Goal: Task Accomplishment & Management: Manage account settings

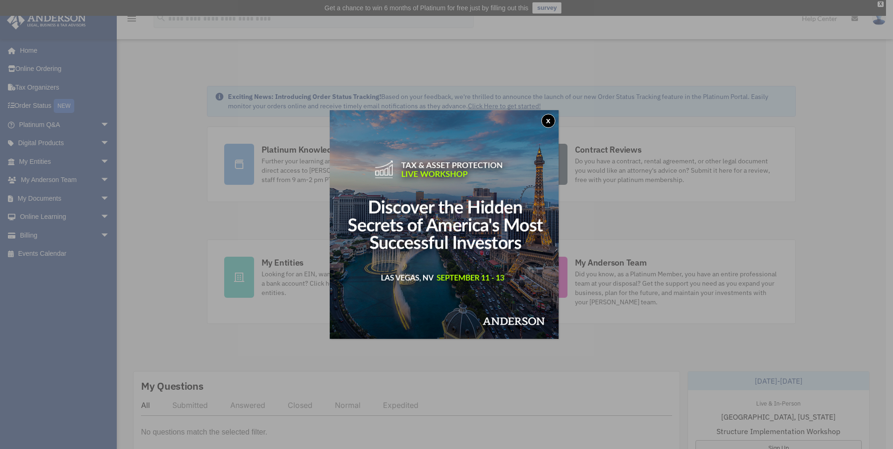
click at [552, 119] on button "x" at bounding box center [548, 121] width 14 height 14
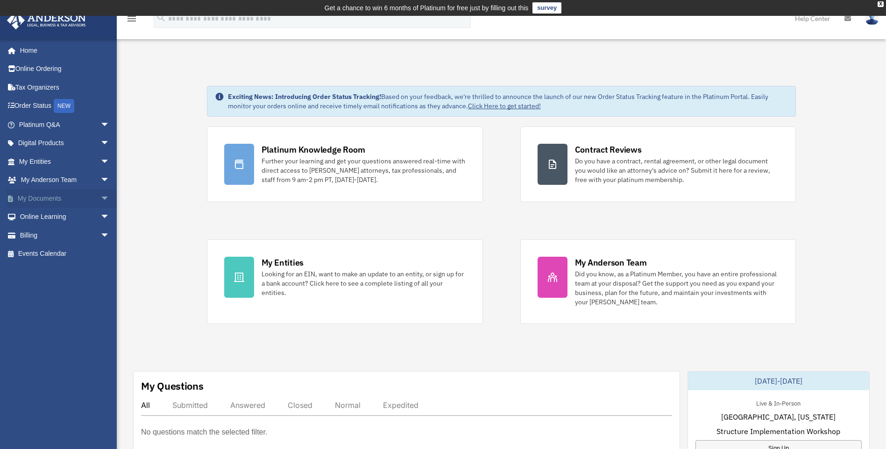
click at [56, 196] on link "My Documents arrow_drop_down" at bounding box center [65, 198] width 117 height 19
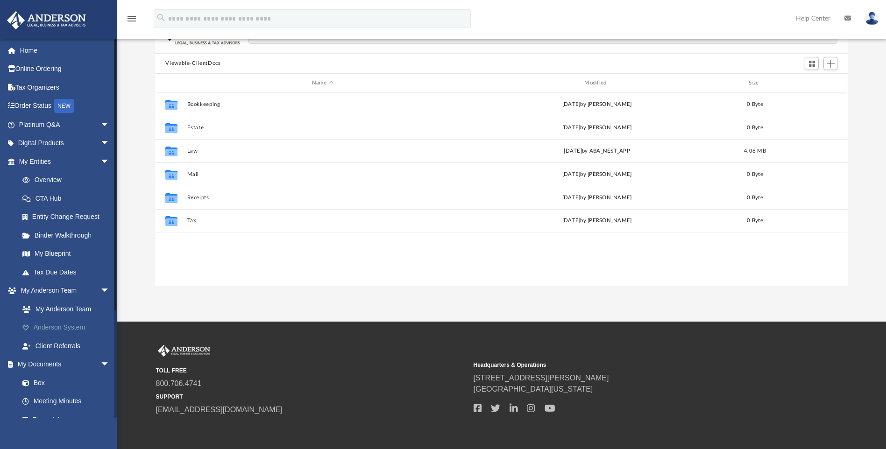
scroll to position [93, 0]
click at [35, 382] on link "Box" at bounding box center [68, 383] width 111 height 19
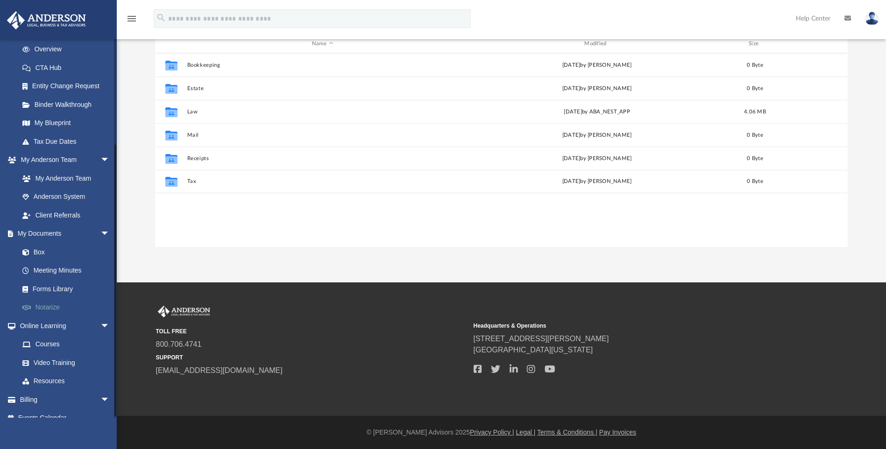
scroll to position [140, 0]
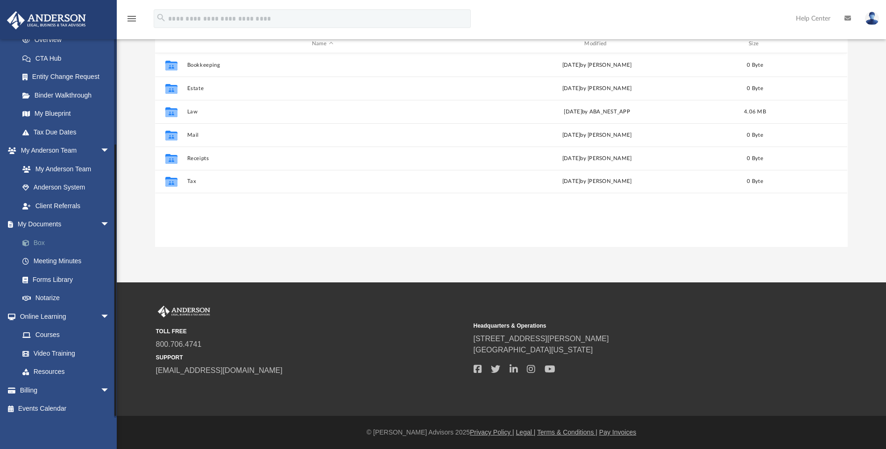
click at [34, 241] on link "Box" at bounding box center [68, 243] width 111 height 19
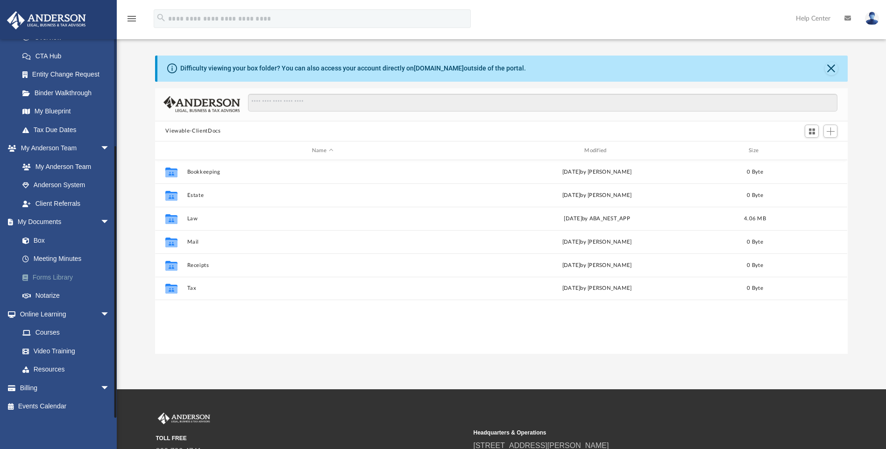
scroll to position [47, 0]
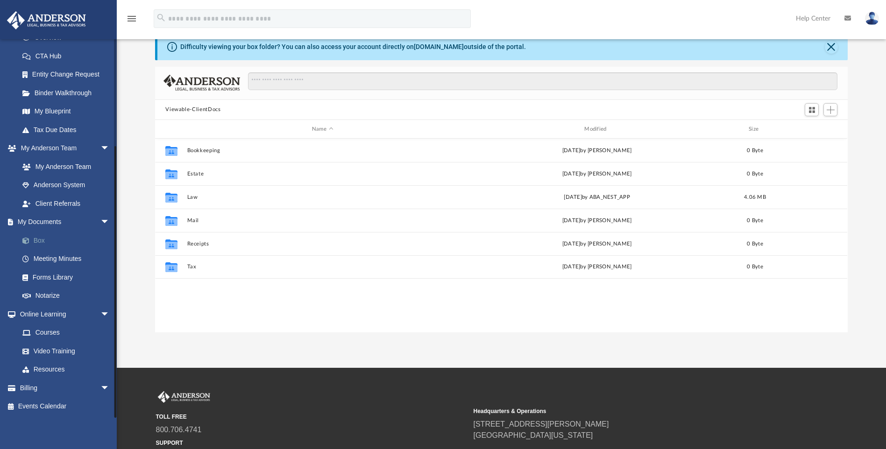
click at [36, 236] on link "Box" at bounding box center [68, 240] width 111 height 19
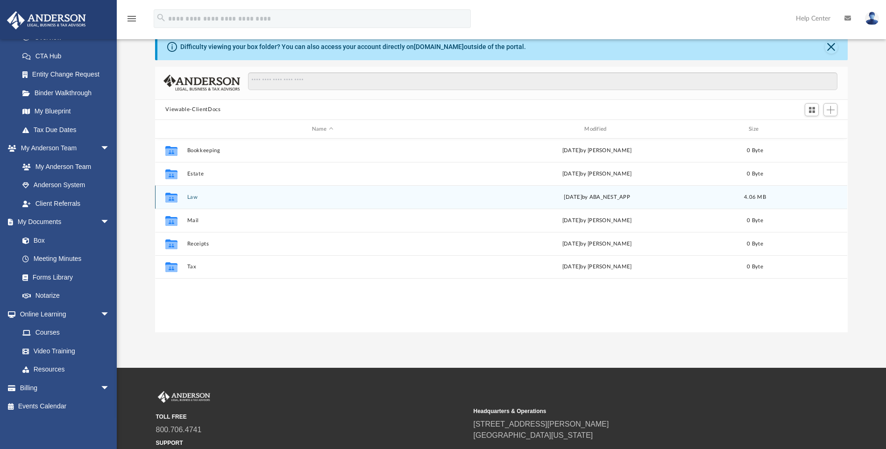
click at [410, 201] on div "Collaborated Folder Law Thu Jul 31 2025 by ABA_NEST_APP 4.06 MB" at bounding box center [501, 196] width 692 height 23
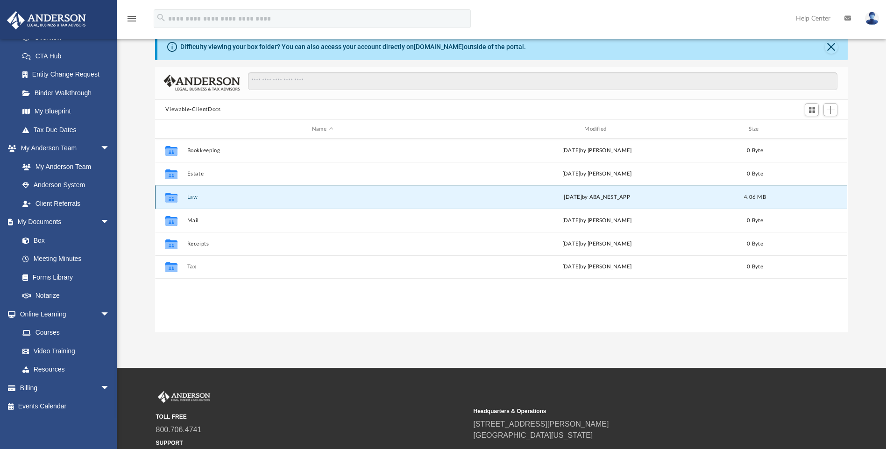
click at [430, 194] on button "Law" at bounding box center [322, 197] width 270 height 6
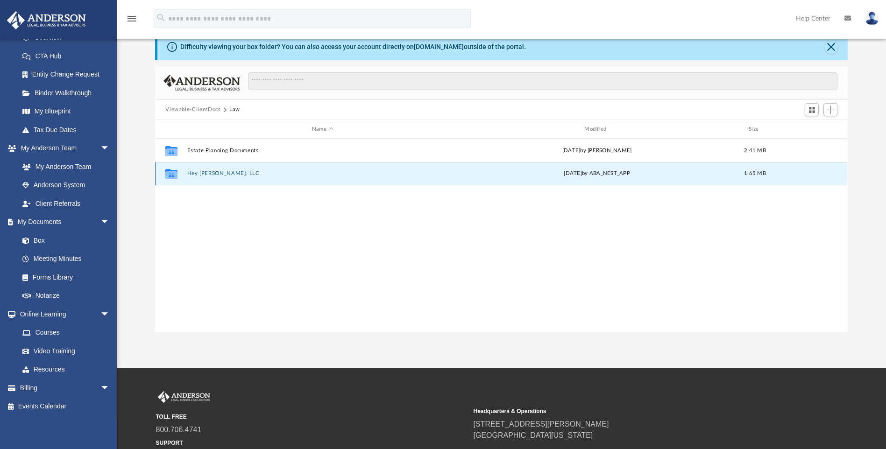
click at [384, 173] on button "Hey Mr Wilson, LLC" at bounding box center [322, 174] width 270 height 6
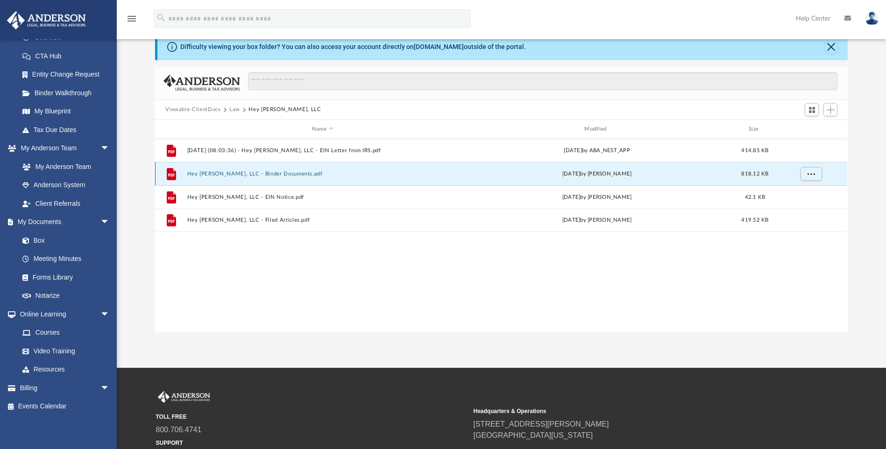
click at [303, 172] on button "Hey Mr Wilson, LLC - Binder Documents.pdf" at bounding box center [322, 174] width 270 height 6
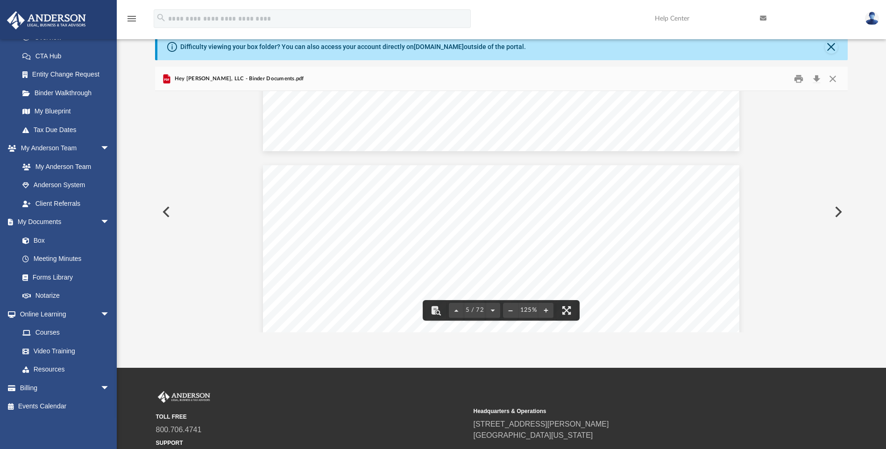
scroll to position [2476, 0]
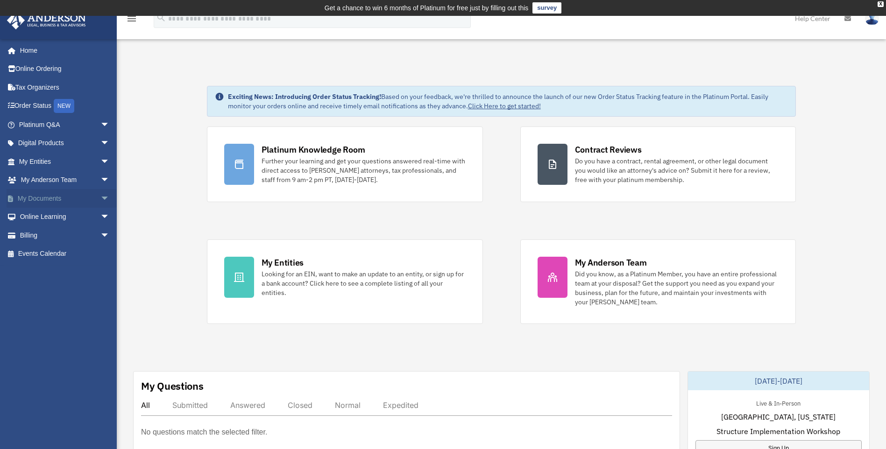
click at [100, 196] on span "arrow_drop_down" at bounding box center [109, 198] width 19 height 19
click at [41, 214] on link "Box" at bounding box center [68, 217] width 111 height 19
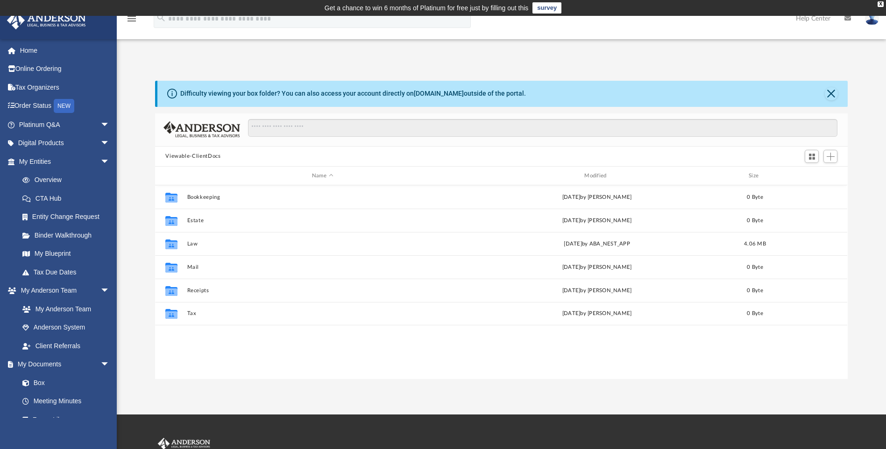
scroll to position [206, 686]
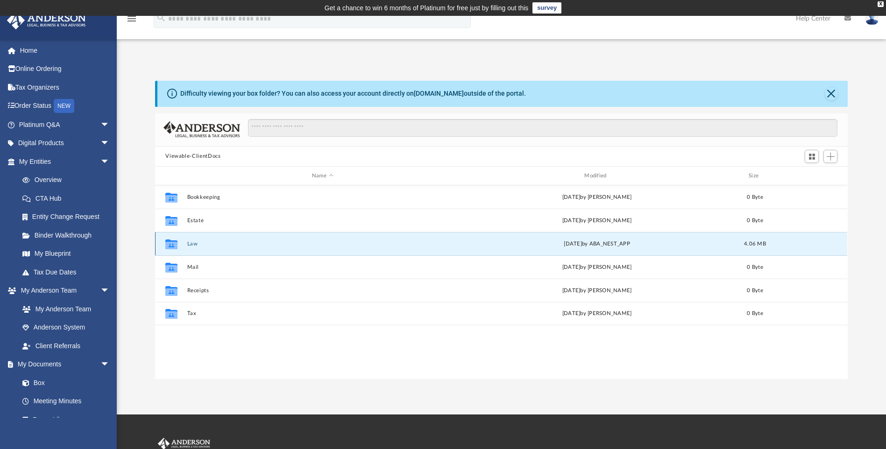
click at [343, 241] on button "Law" at bounding box center [322, 244] width 270 height 6
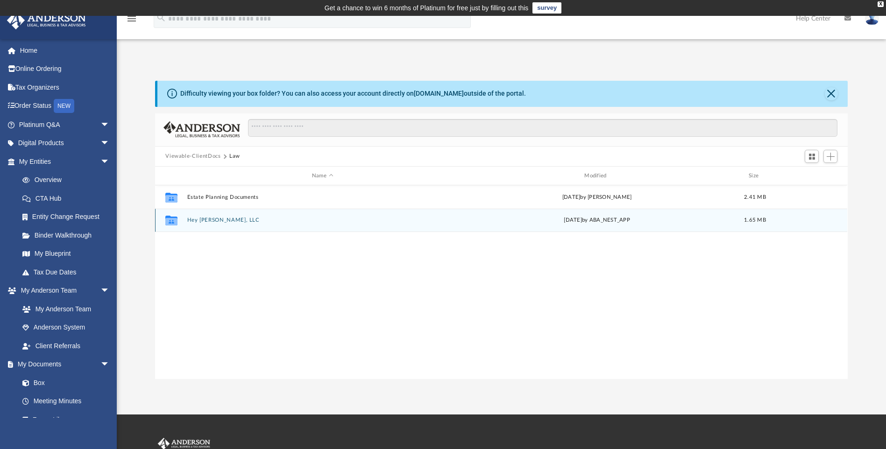
click at [336, 221] on button "Hey Mr Wilson, LLC" at bounding box center [322, 221] width 270 height 6
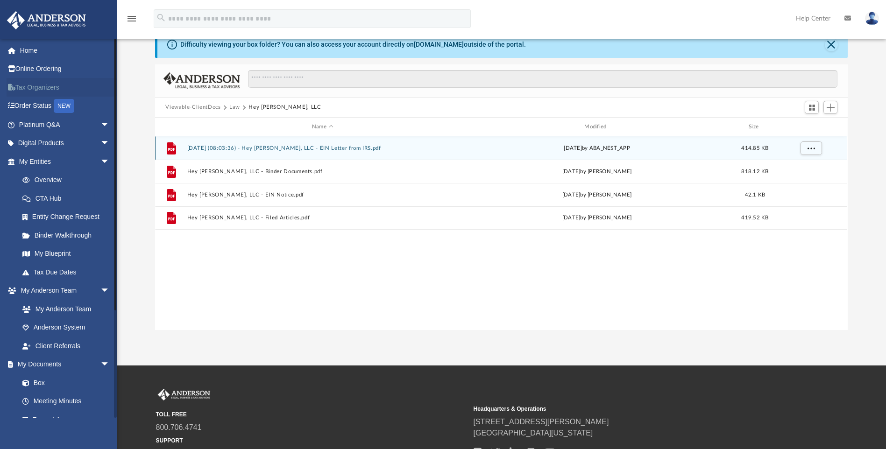
scroll to position [0, 0]
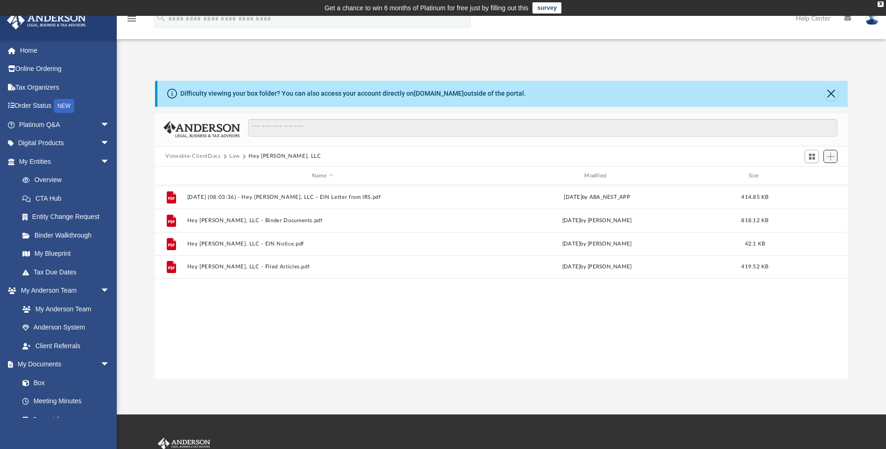
click at [829, 154] on span "Add" at bounding box center [831, 157] width 8 height 8
click at [808, 175] on li "Upload" at bounding box center [818, 176] width 30 height 10
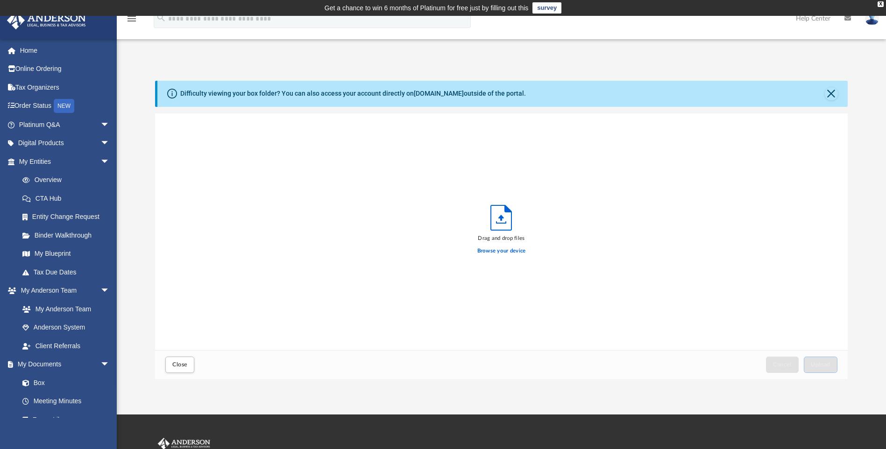
scroll to position [230, 686]
click at [833, 92] on button "Close" at bounding box center [831, 93] width 13 height 13
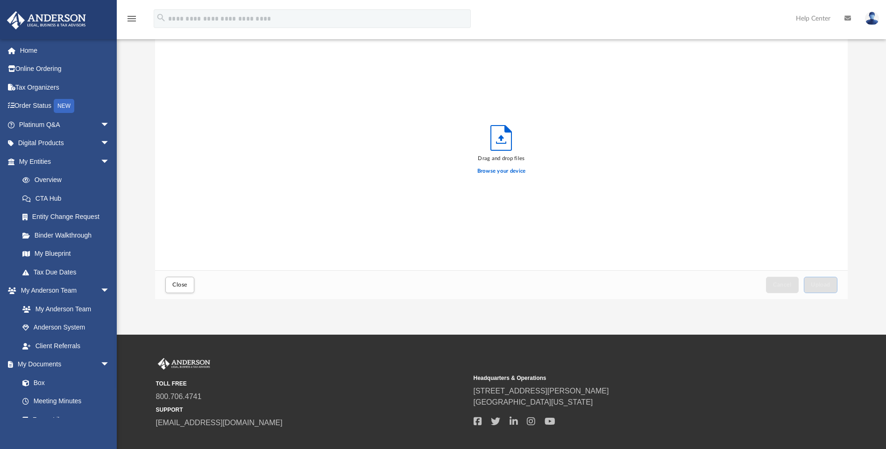
scroll to position [0, 0]
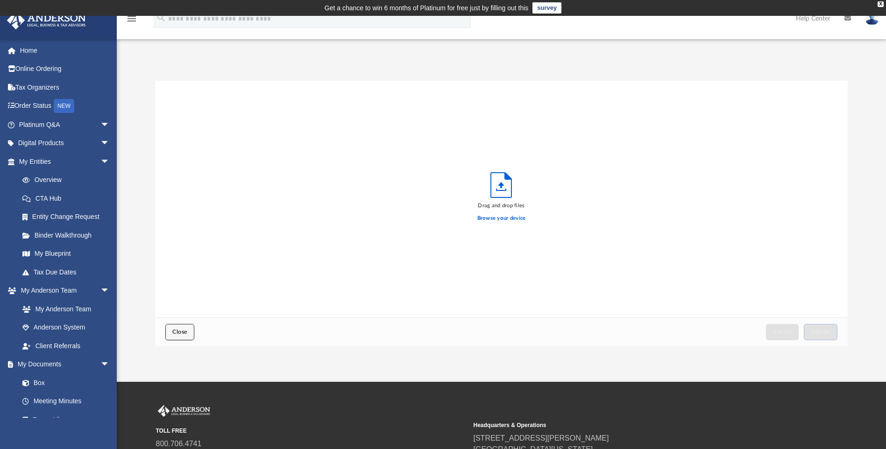
click at [180, 330] on span "Close" at bounding box center [179, 332] width 15 height 6
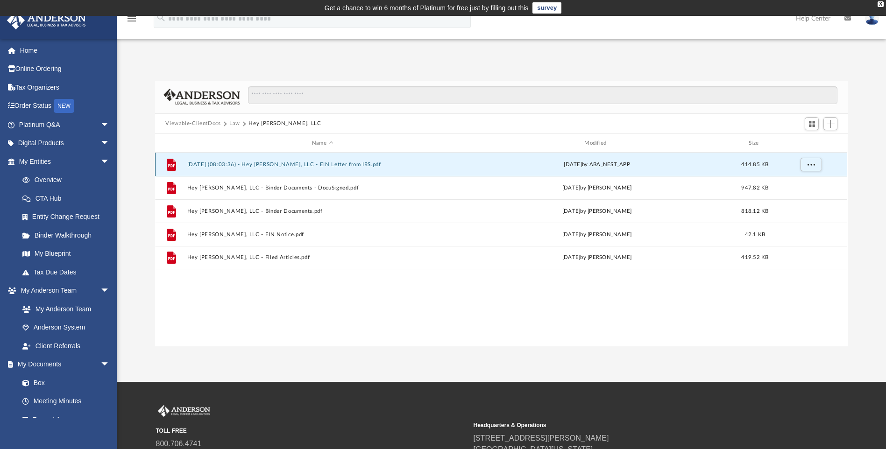
click at [288, 162] on button "2025.07.31 (08:03:36) - Hey Mr Wilson, LLC - EIN Letter from IRS.pdf" at bounding box center [322, 165] width 270 height 6
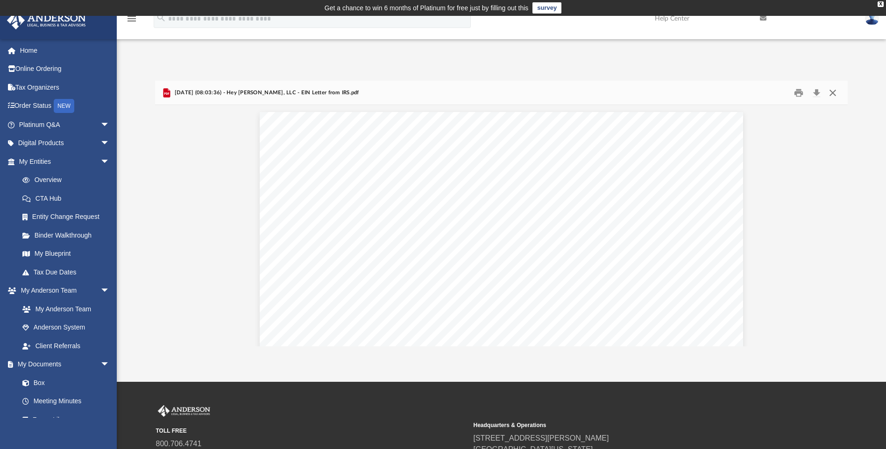
click at [835, 90] on button "Close" at bounding box center [833, 92] width 17 height 14
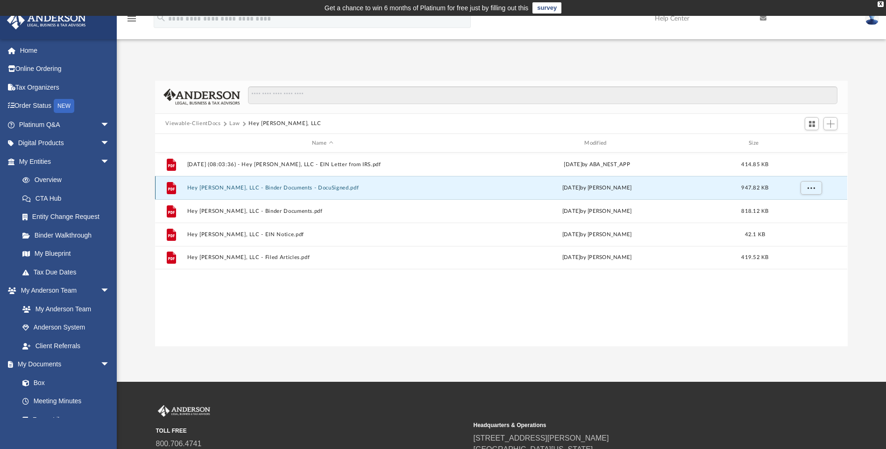
click at [312, 191] on button "Hey Mr Wilson, LLC - Binder Documents - DocuSigned.pdf" at bounding box center [322, 188] width 270 height 6
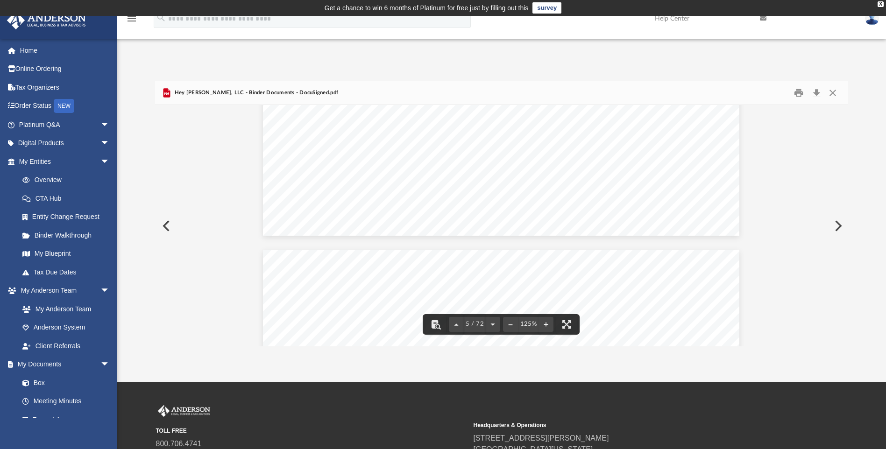
scroll to position [3036, 0]
click at [838, 224] on button "Preview" at bounding box center [837, 226] width 21 height 26
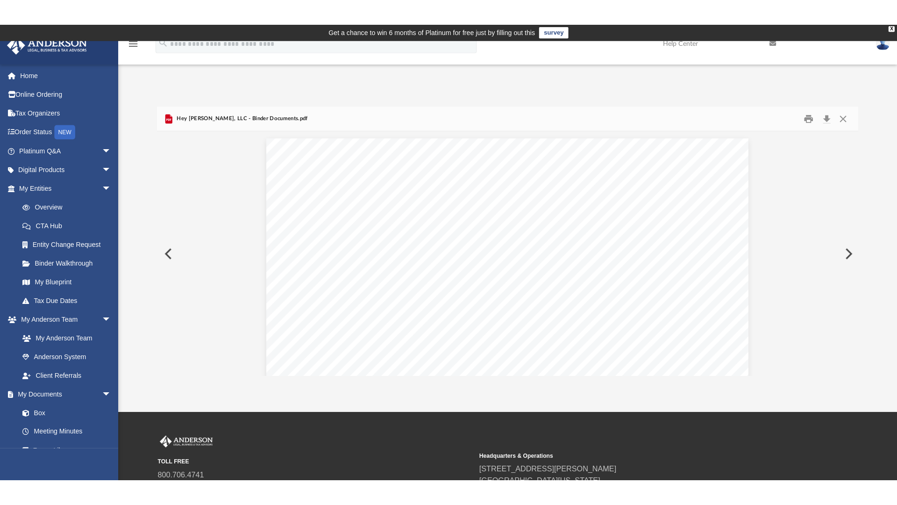
scroll to position [2523, 0]
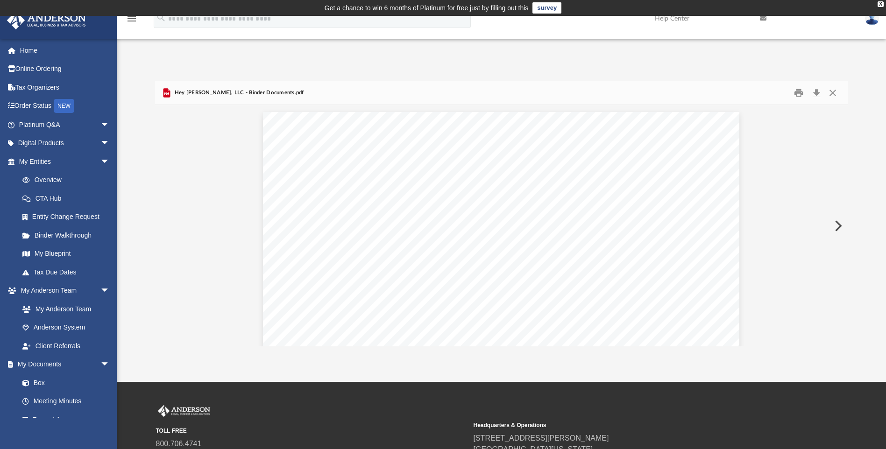
click at [838, 224] on button "Preview" at bounding box center [837, 226] width 21 height 26
click at [542, 319] on button "File preview" at bounding box center [539, 324] width 21 height 21
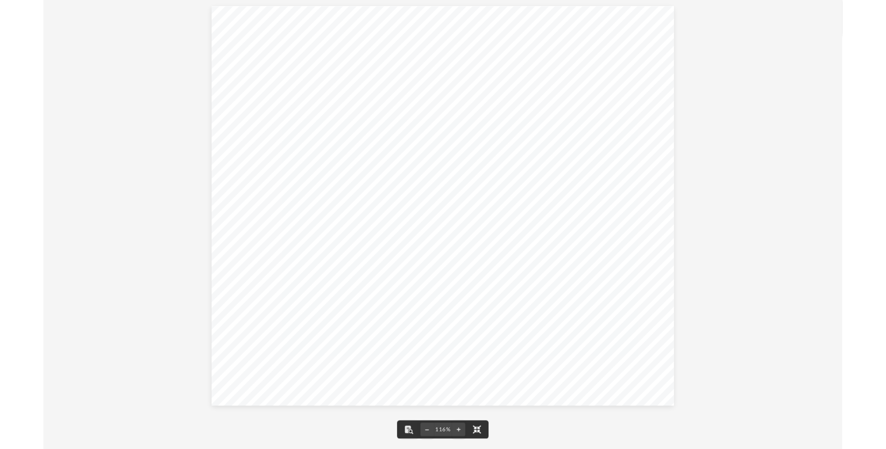
scroll to position [0, 0]
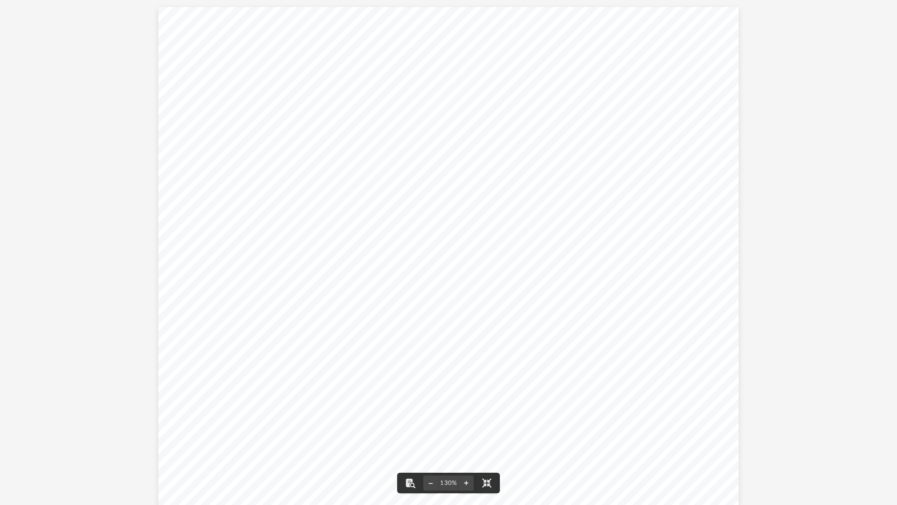
click at [534, 292] on div "Page 1" at bounding box center [448, 258] width 581 height 502
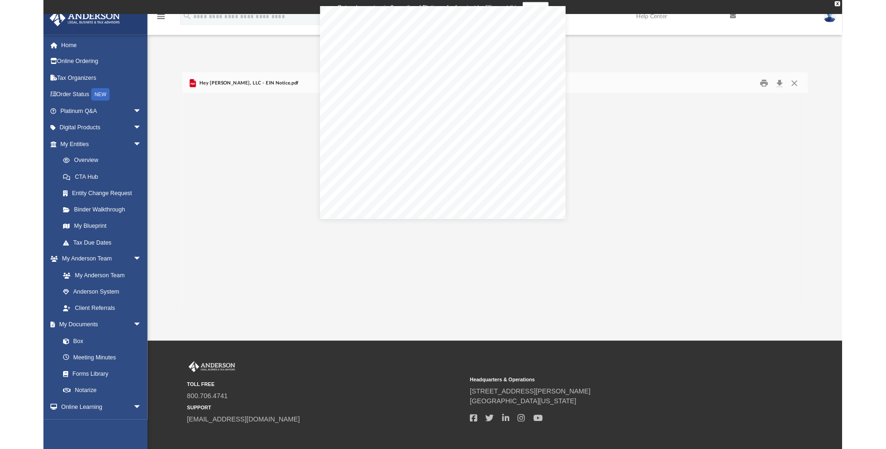
scroll to position [206, 686]
